Goal: Transaction & Acquisition: Purchase product/service

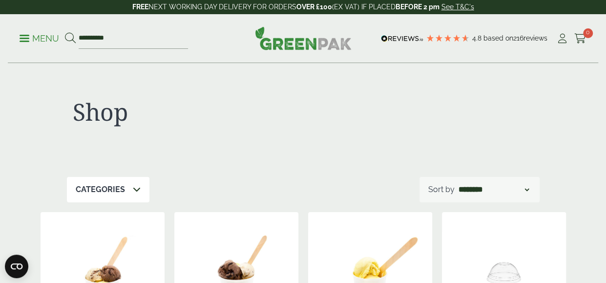
click at [33, 37] on p "Menu" at bounding box center [40, 39] width 40 height 12
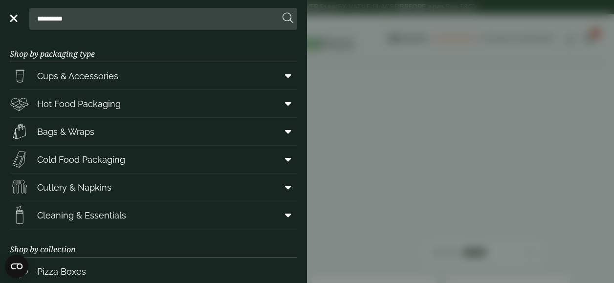
click at [13, 20] on link "Menu" at bounding box center [13, 18] width 10 height 10
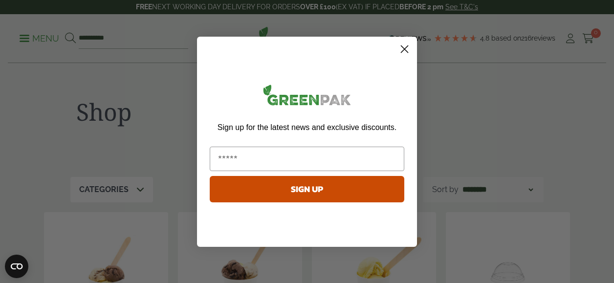
click at [409, 49] on circle "Close dialog" at bounding box center [404, 49] width 16 height 16
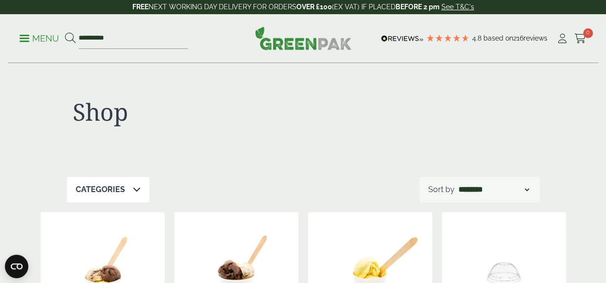
click at [22, 37] on p "Menu" at bounding box center [40, 39] width 40 height 12
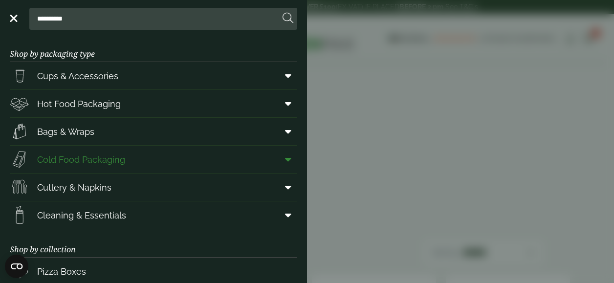
click at [108, 154] on span "Cold Food Packaging" at bounding box center [81, 159] width 88 height 13
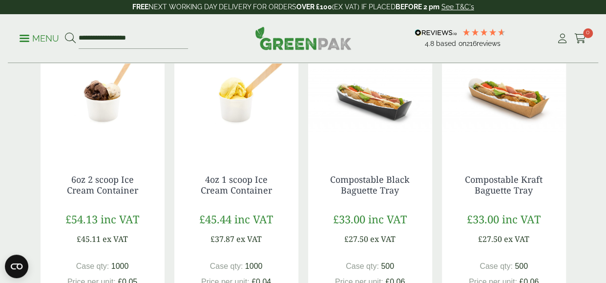
scroll to position [880, 0]
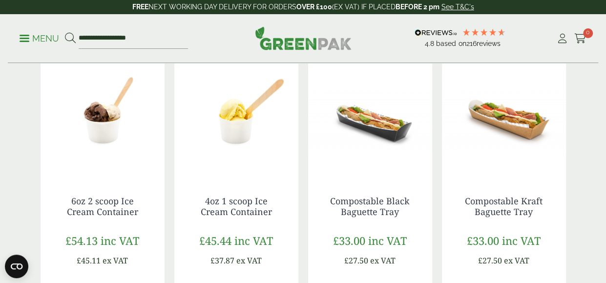
click at [377, 135] on img at bounding box center [370, 115] width 124 height 122
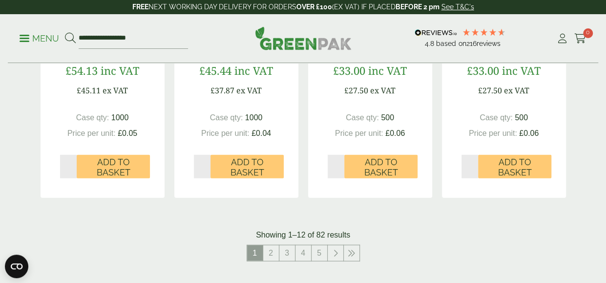
scroll to position [1075, 0]
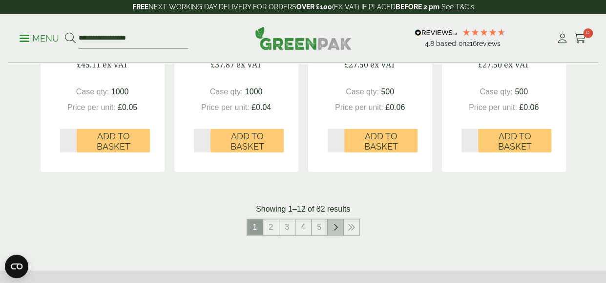
click at [337, 228] on icon at bounding box center [335, 227] width 5 height 8
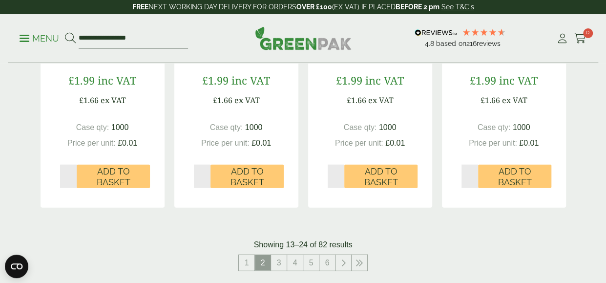
scroll to position [1124, 0]
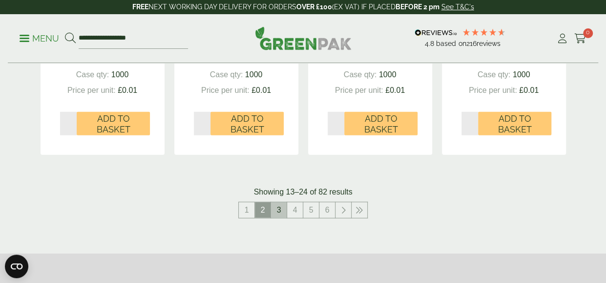
click at [284, 211] on link "3" at bounding box center [279, 210] width 16 height 16
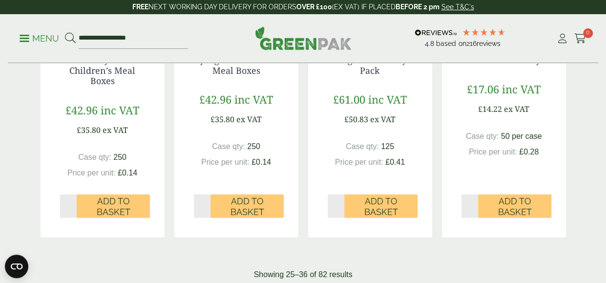
scroll to position [1075, 0]
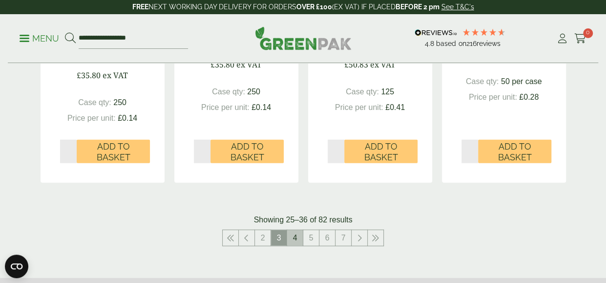
click at [298, 239] on link "4" at bounding box center [295, 238] width 16 height 16
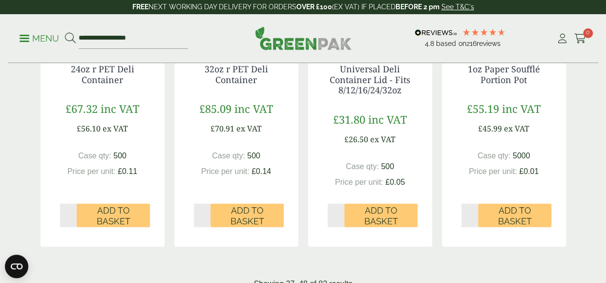
scroll to position [1124, 0]
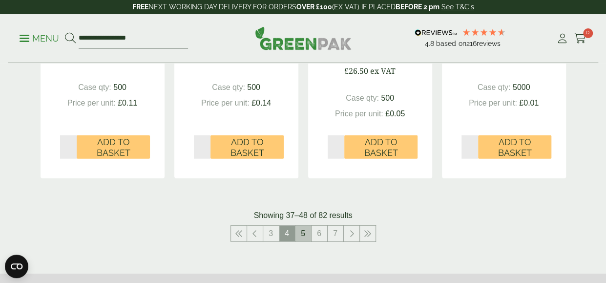
click at [308, 236] on link "5" at bounding box center [304, 234] width 16 height 16
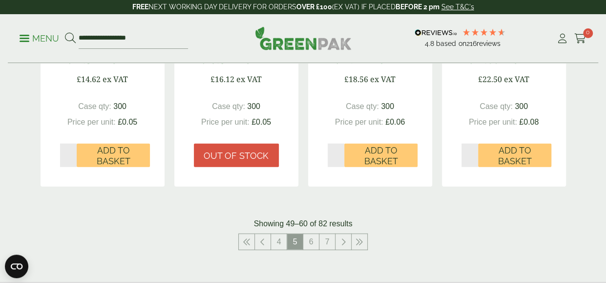
scroll to position [1124, 0]
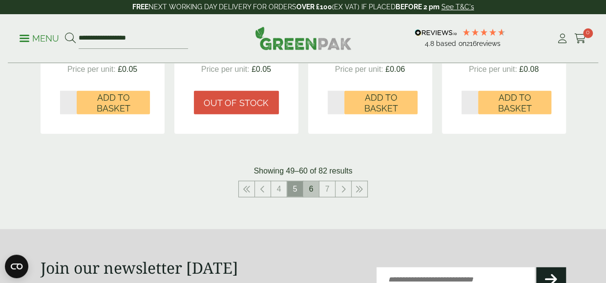
click at [315, 190] on link "6" at bounding box center [311, 189] width 16 height 16
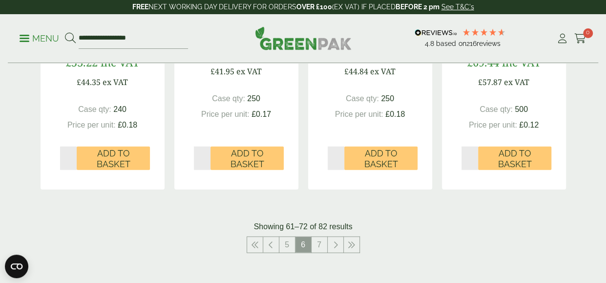
scroll to position [1124, 0]
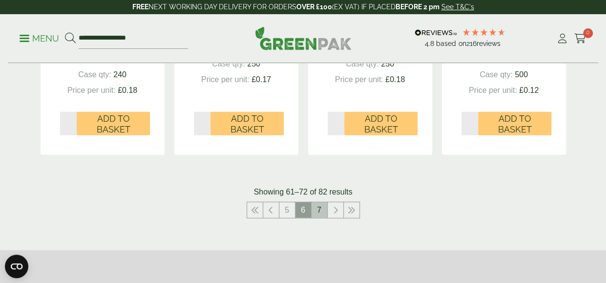
click at [318, 211] on link "7" at bounding box center [320, 210] width 16 height 16
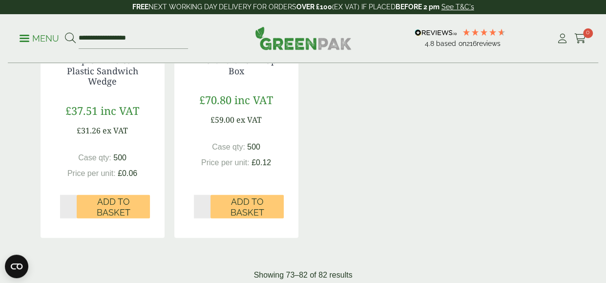
scroll to position [1075, 0]
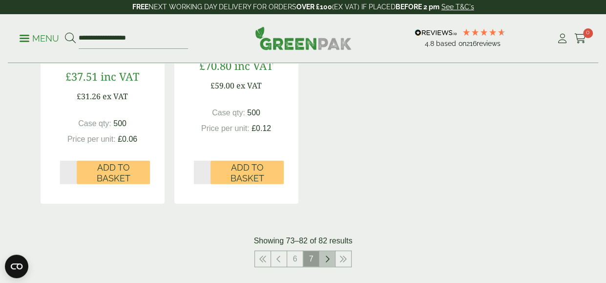
click at [333, 257] on link at bounding box center [328, 259] width 16 height 16
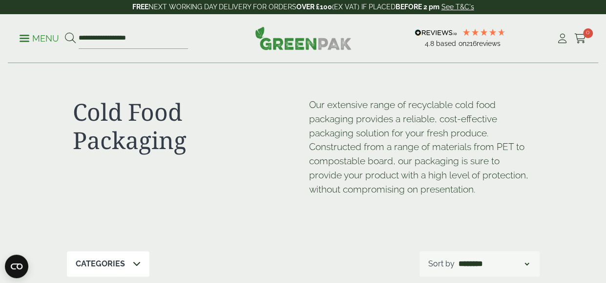
click at [25, 38] on span at bounding box center [25, 38] width 10 height 1
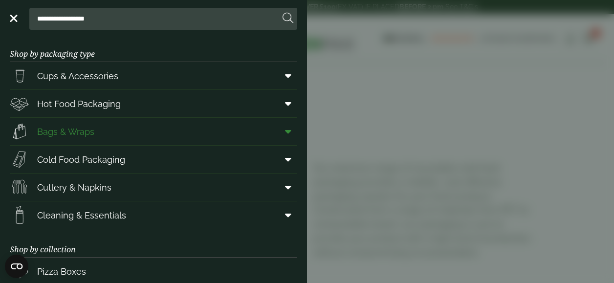
click at [118, 135] on link "Bags & Wraps" at bounding box center [153, 131] width 287 height 27
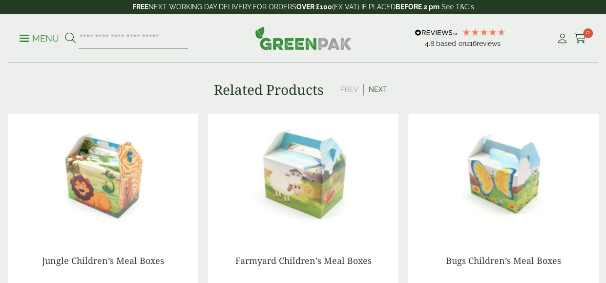
scroll to position [782, 0]
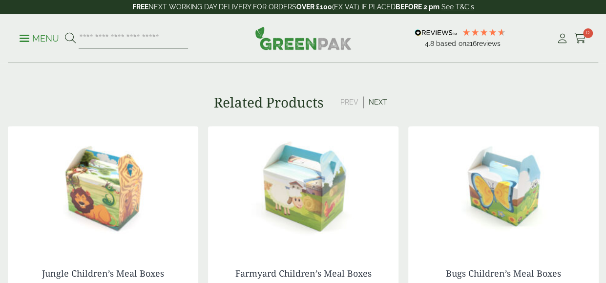
click at [372, 96] on button "Next" at bounding box center [378, 102] width 28 height 12
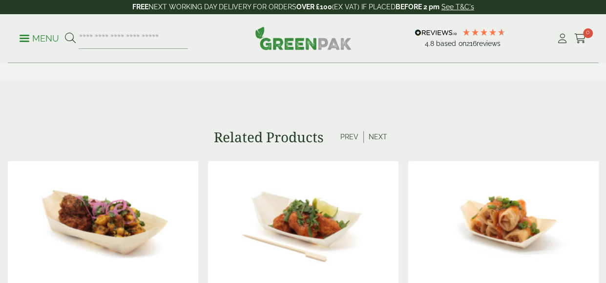
scroll to position [733, 0]
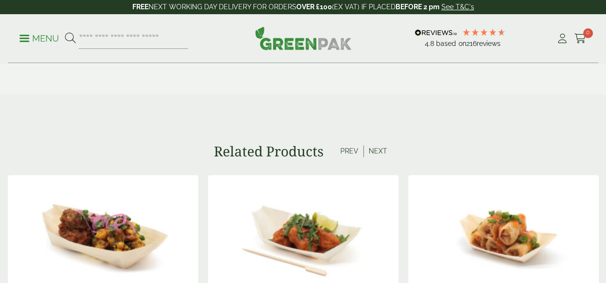
click at [379, 145] on button "Next" at bounding box center [378, 151] width 28 height 12
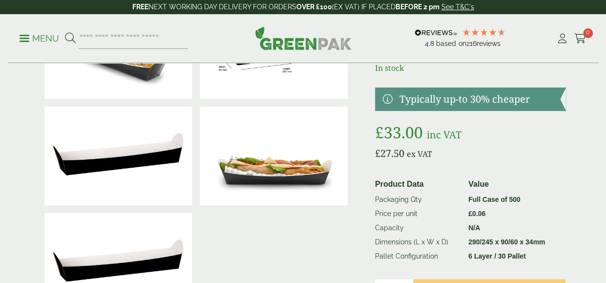
scroll to position [0, 0]
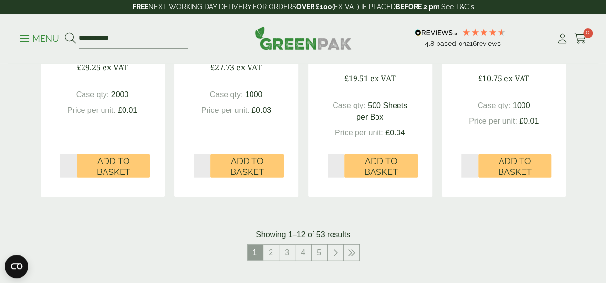
scroll to position [1075, 0]
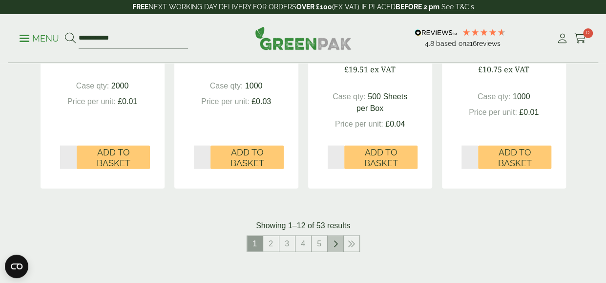
click at [340, 241] on link at bounding box center [336, 244] width 16 height 16
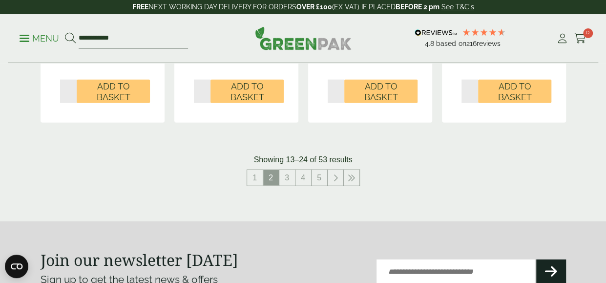
scroll to position [1173, 0]
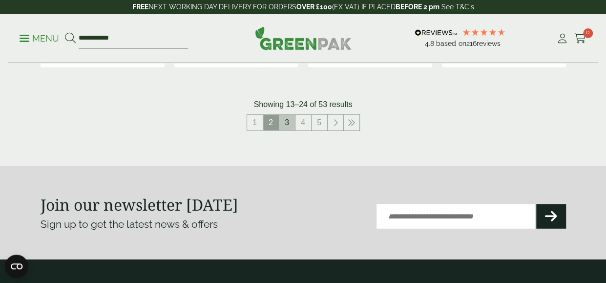
click at [282, 120] on link "3" at bounding box center [288, 123] width 16 height 16
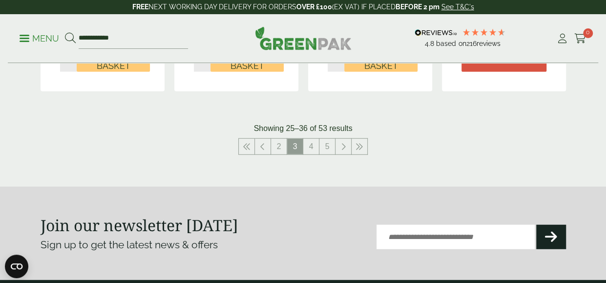
scroll to position [1173, 0]
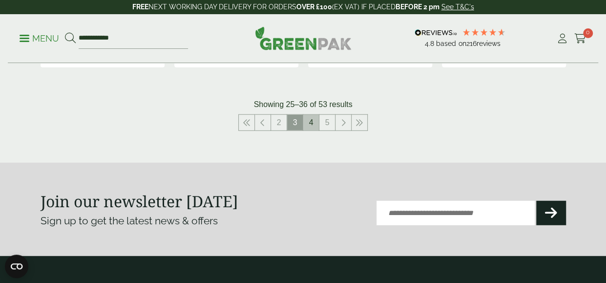
click at [307, 118] on link "4" at bounding box center [311, 123] width 16 height 16
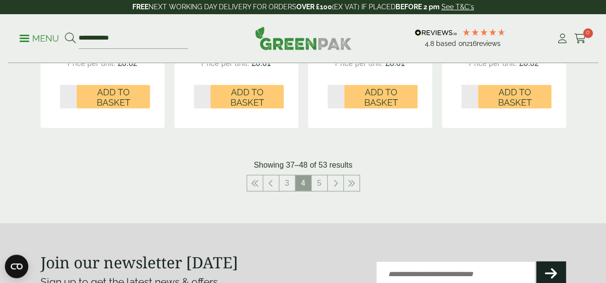
scroll to position [1124, 0]
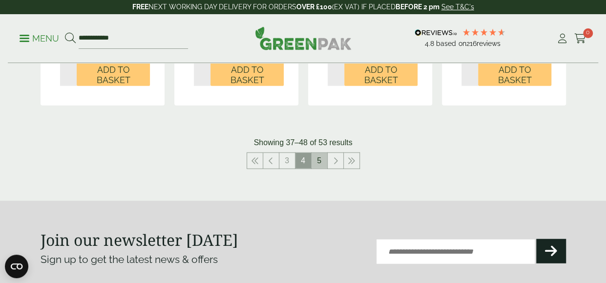
click at [322, 161] on link "5" at bounding box center [320, 161] width 16 height 16
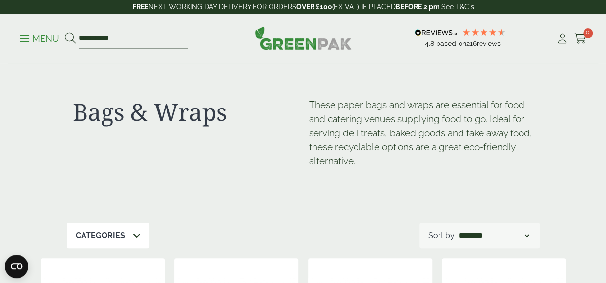
click at [29, 35] on p "Menu" at bounding box center [40, 39] width 40 height 12
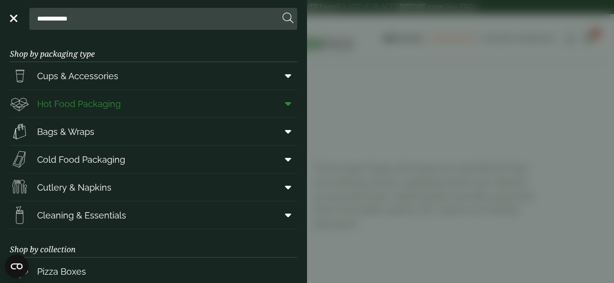
click at [205, 96] on link "Hot Food Packaging" at bounding box center [153, 103] width 287 height 27
